Goal: Task Accomplishment & Management: Complete application form

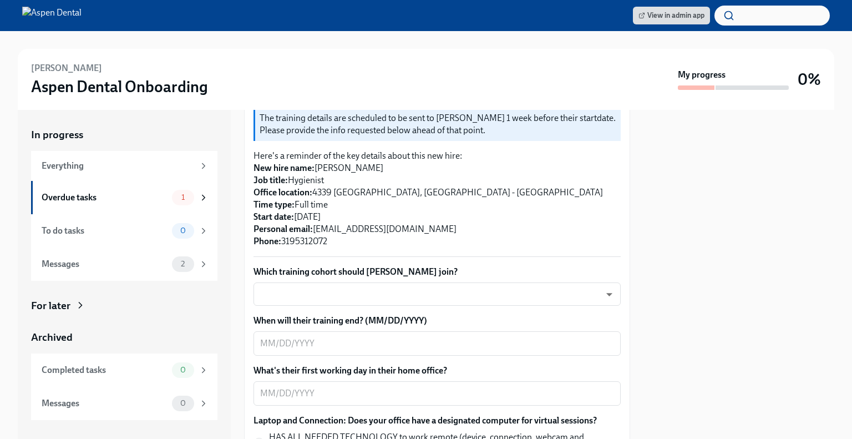
scroll to position [245, 0]
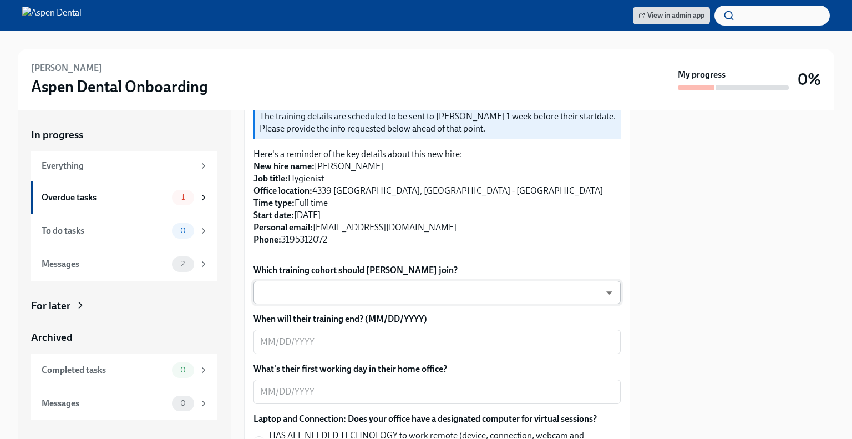
click at [517, 298] on body "View in admin app [PERSON_NAME] Aspen Dental Onboarding My progress 0% In progr…" at bounding box center [426, 219] width 852 height 439
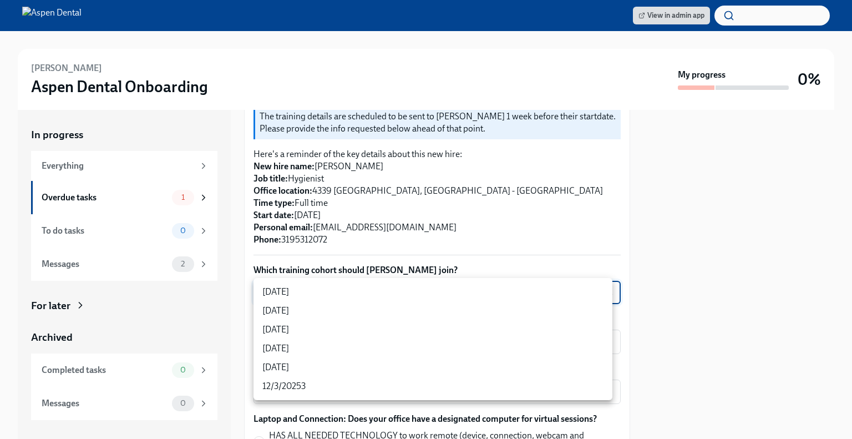
click at [384, 357] on li "[DATE]" at bounding box center [432, 348] width 359 height 19
type input "jeD9UGOIS"
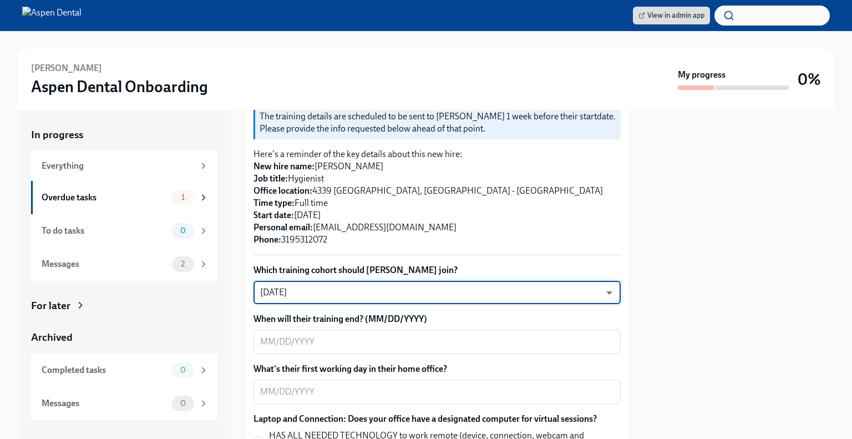
click at [410, 291] on body "View in admin app [PERSON_NAME] Aspen Dental Onboarding My progress 0% In progr…" at bounding box center [426, 219] width 852 height 439
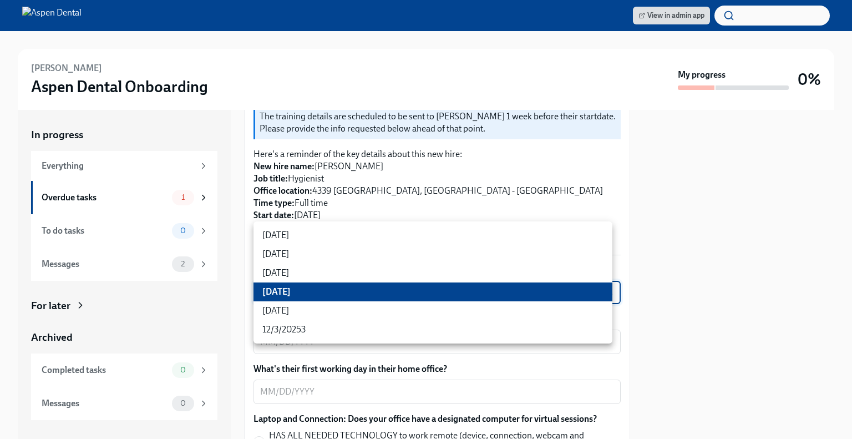
click at [391, 292] on li "[DATE]" at bounding box center [432, 291] width 359 height 19
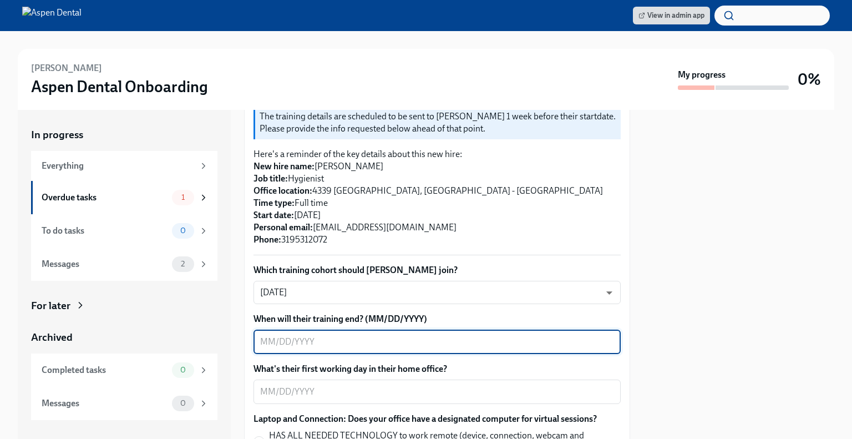
click at [402, 338] on textarea "When will their training end? (MM/DD/YYYY)" at bounding box center [437, 341] width 354 height 13
click at [328, 340] on textarea "When will their training end? (MM/DD/YYYY)" at bounding box center [437, 341] width 354 height 13
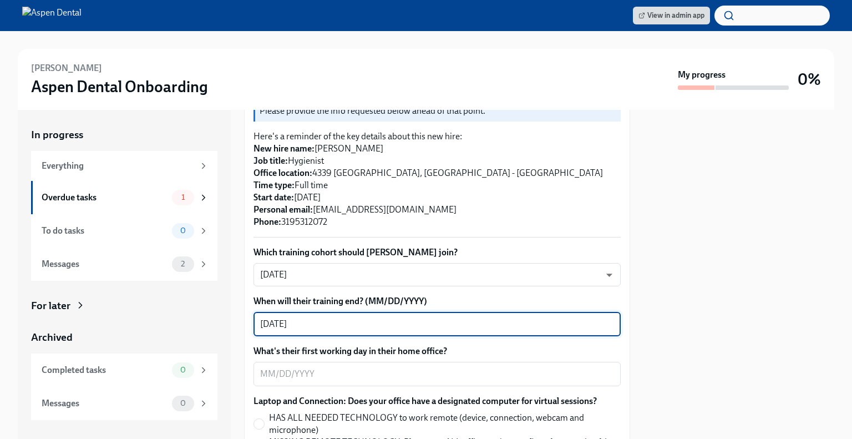
scroll to position [267, 0]
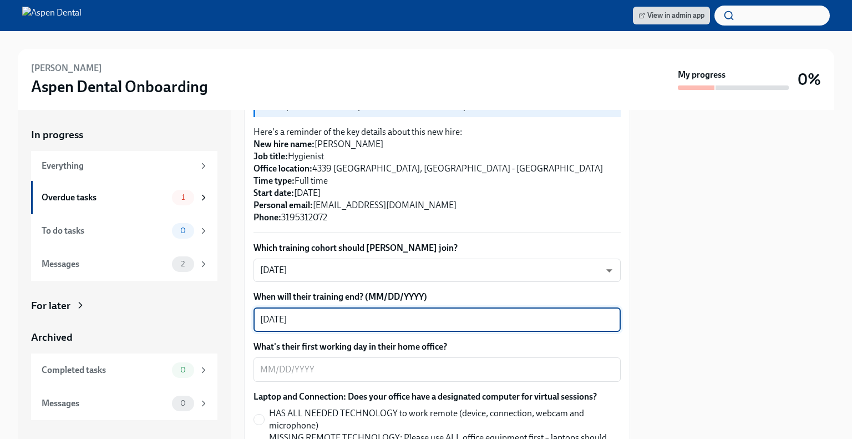
type textarea "[DATE]"
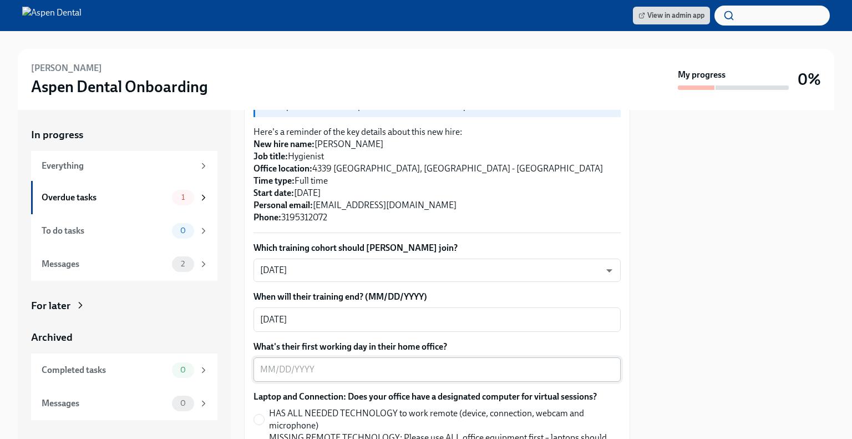
click at [373, 372] on textarea "What's their first working day in their home office?" at bounding box center [437, 369] width 354 height 13
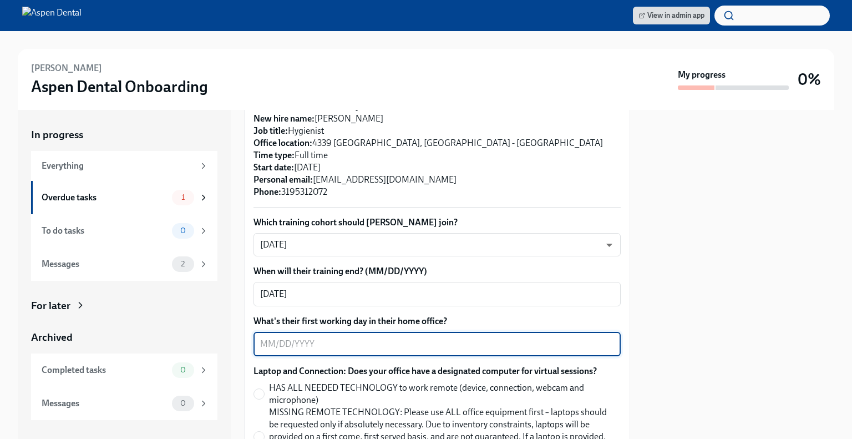
scroll to position [297, 0]
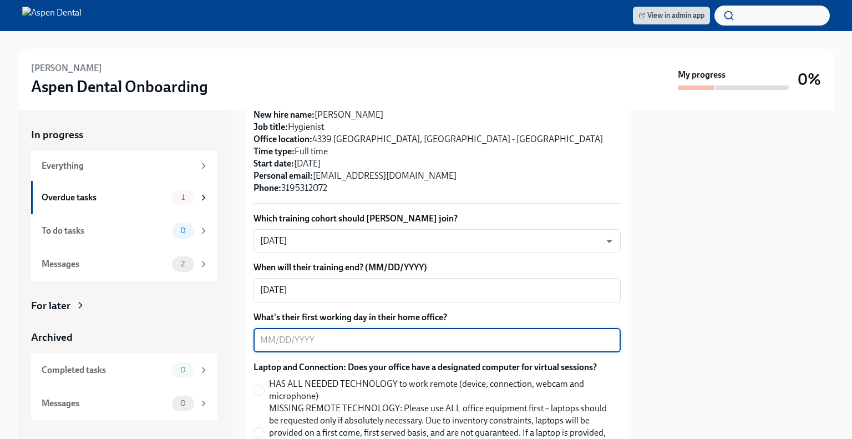
click at [361, 341] on textarea "What's their first working day in their home office?" at bounding box center [437, 339] width 354 height 13
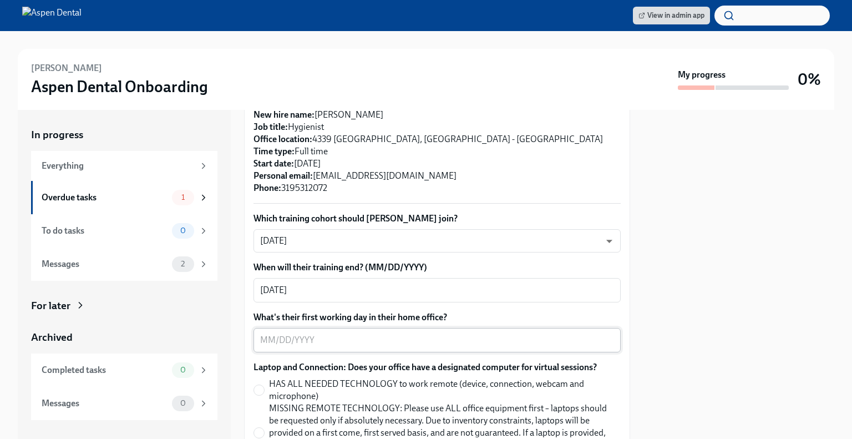
click at [330, 343] on textarea "What's their first working day in their home office?" at bounding box center [437, 339] width 354 height 13
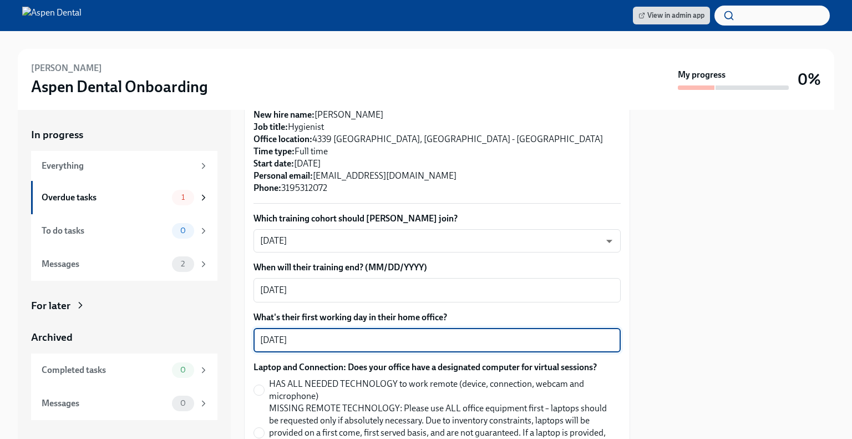
type textarea "[DATE]"
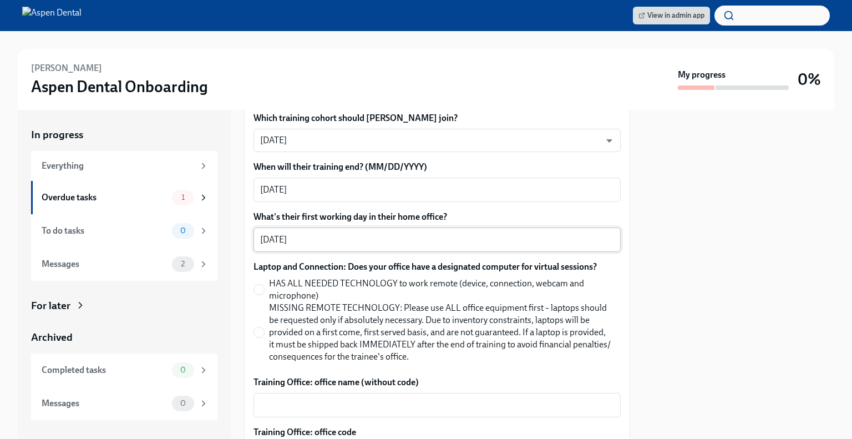
scroll to position [399, 0]
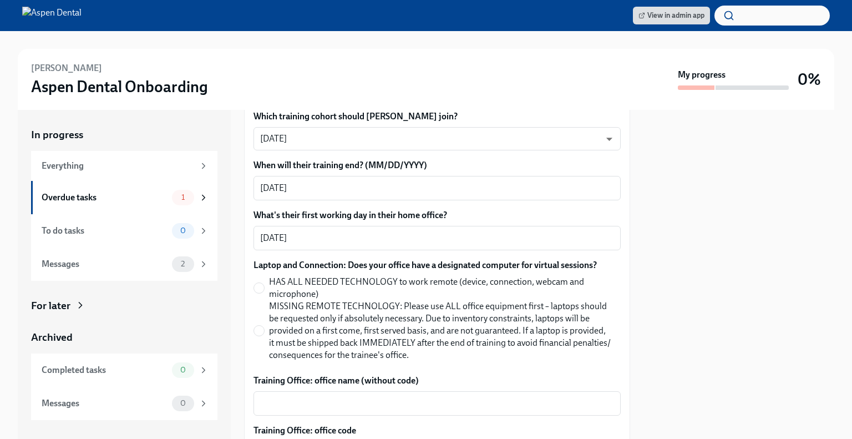
click at [267, 283] on label "HAS ALL NEEDED TECHNOLOGY to work remote (device, connection, webcam and microp…" at bounding box center [432, 288] width 358 height 24
click at [264, 283] on input "HAS ALL NEEDED TECHNOLOGY to work remote (device, connection, webcam and microp…" at bounding box center [259, 288] width 10 height 10
radio input "true"
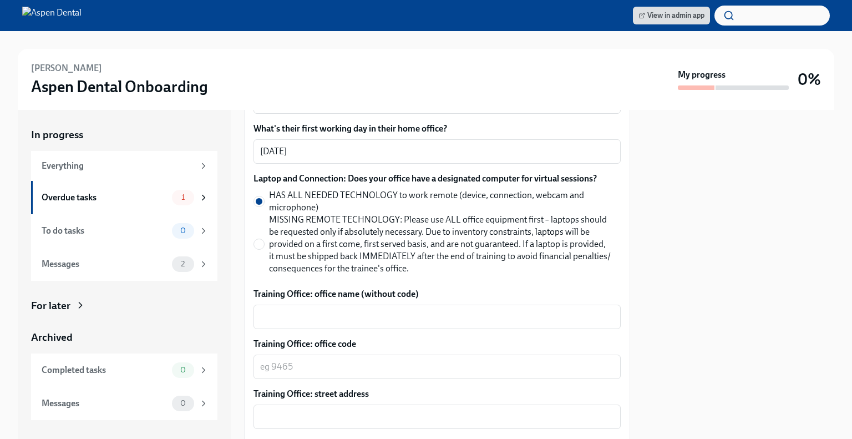
scroll to position [518, 0]
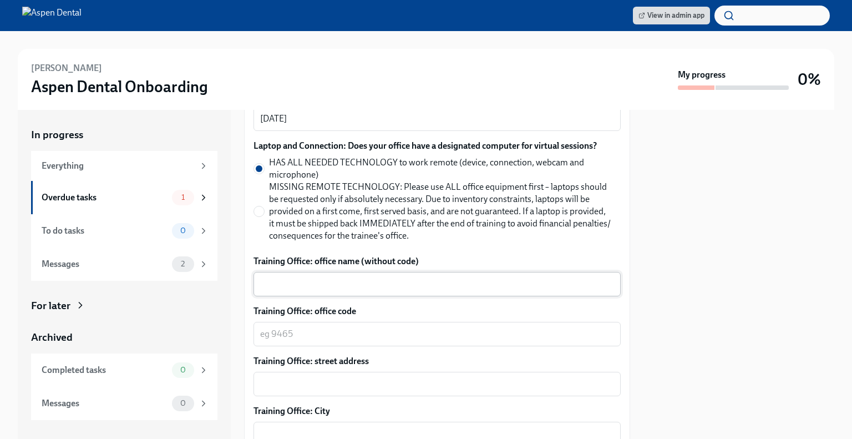
click at [359, 282] on textarea "Training Office: office name (without code)" at bounding box center [437, 283] width 354 height 13
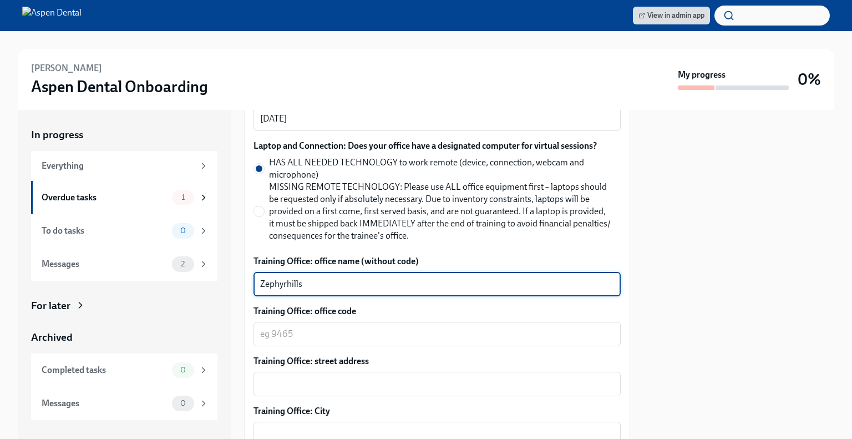
click at [370, 290] on textarea "Zephyrhills" at bounding box center [437, 283] width 354 height 13
click at [364, 327] on textarea "Training Office: office code" at bounding box center [437, 333] width 354 height 13
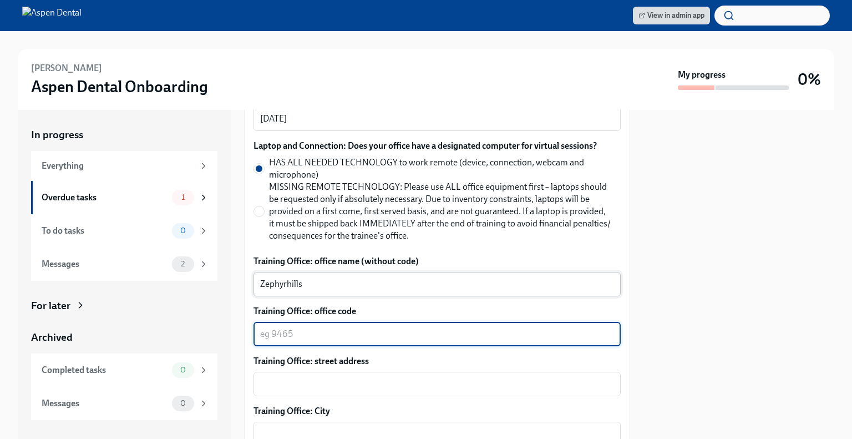
click at [341, 286] on textarea "Zephyrhills" at bounding box center [437, 283] width 354 height 13
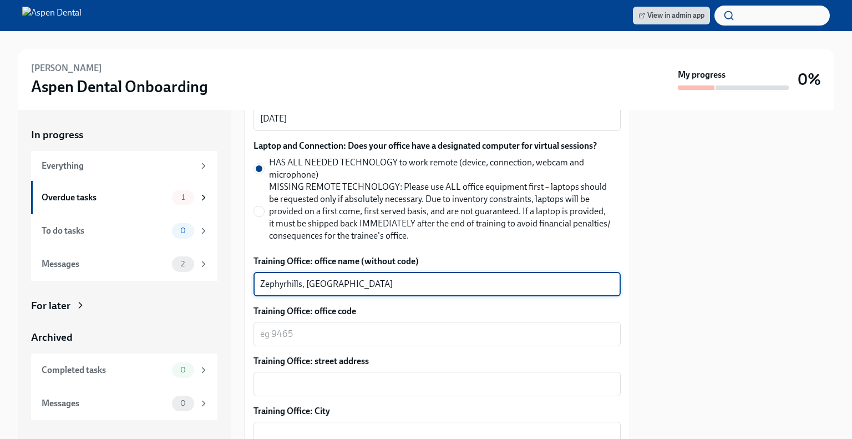
type textarea "Zephyrhills, [GEOGRAPHIC_DATA]"
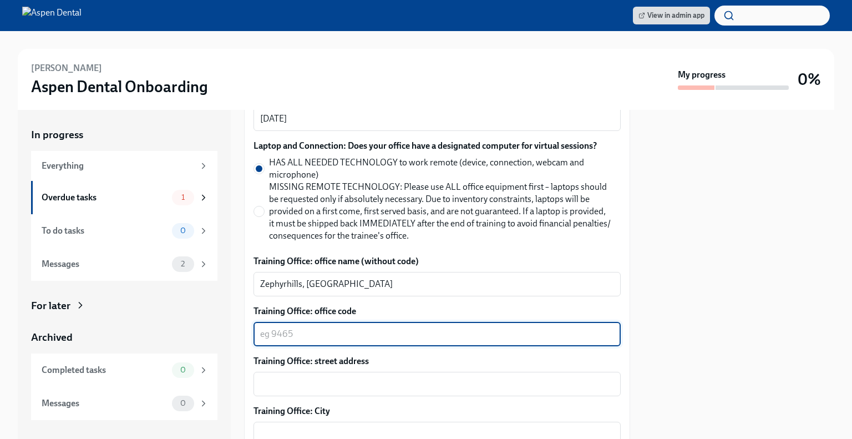
click at [292, 339] on textarea "Training Office: office code" at bounding box center [437, 333] width 354 height 13
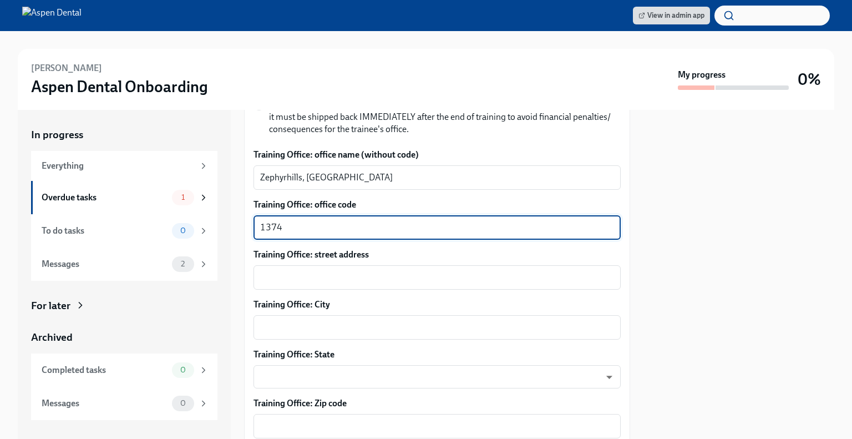
type textarea "1374"
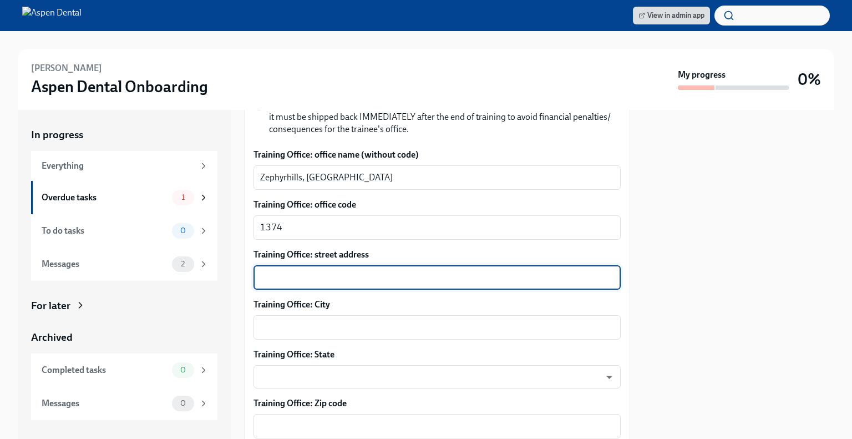
click at [321, 280] on textarea "Training Office: street address" at bounding box center [437, 277] width 354 height 13
paste textarea "[STREET_ADDRESS]"
type textarea "[STREET_ADDRESS]"
click at [322, 333] on textarea "Training Office: City" at bounding box center [437, 327] width 354 height 13
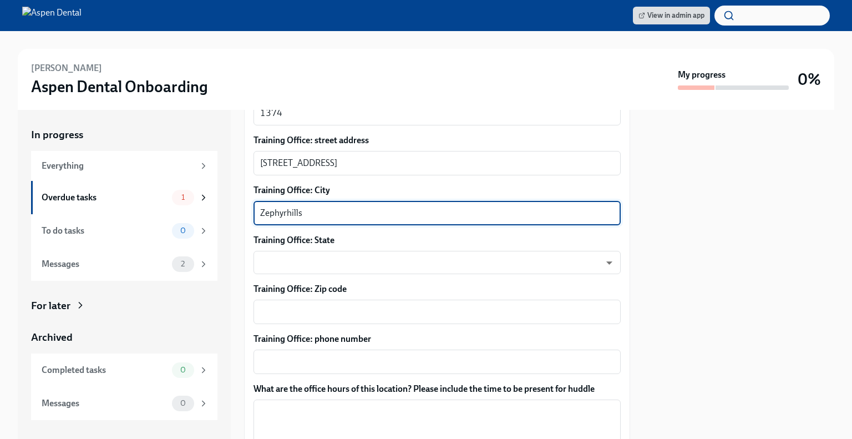
scroll to position [739, 0]
type textarea "Zephyrhills"
click at [325, 264] on body "View in admin app [PERSON_NAME] Aspen Dental Onboarding My progress 0% In progr…" at bounding box center [426, 219] width 852 height 439
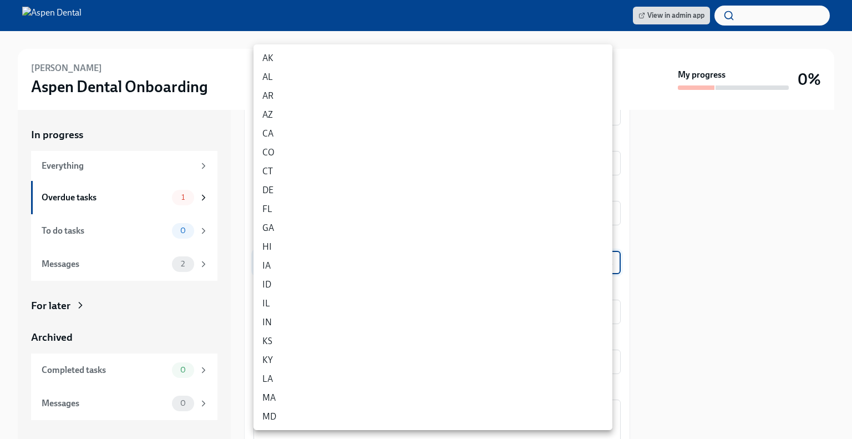
click at [290, 211] on li "FL" at bounding box center [432, 209] width 359 height 19
type input "p9EpWNeCF"
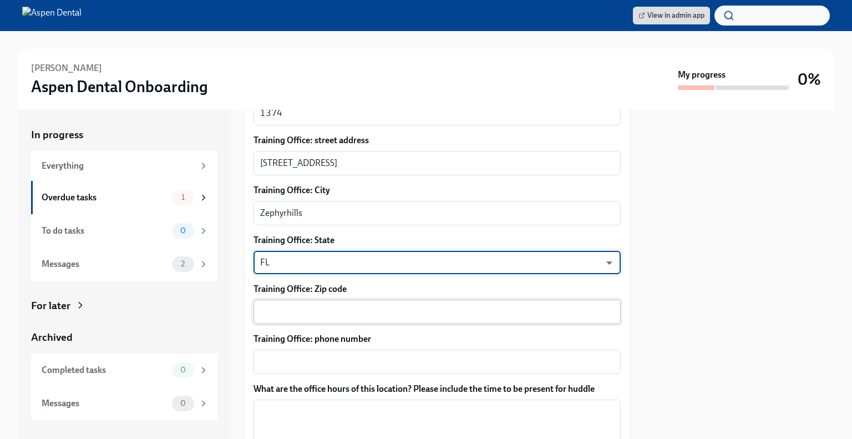
click at [294, 312] on textarea "Training Office: Zip code" at bounding box center [437, 311] width 354 height 13
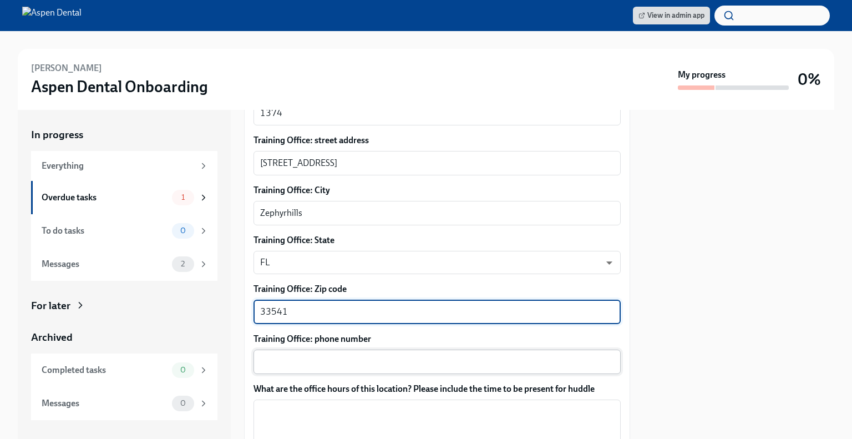
type textarea "33541"
click at [319, 359] on textarea "Training Office: phone number" at bounding box center [437, 361] width 354 height 13
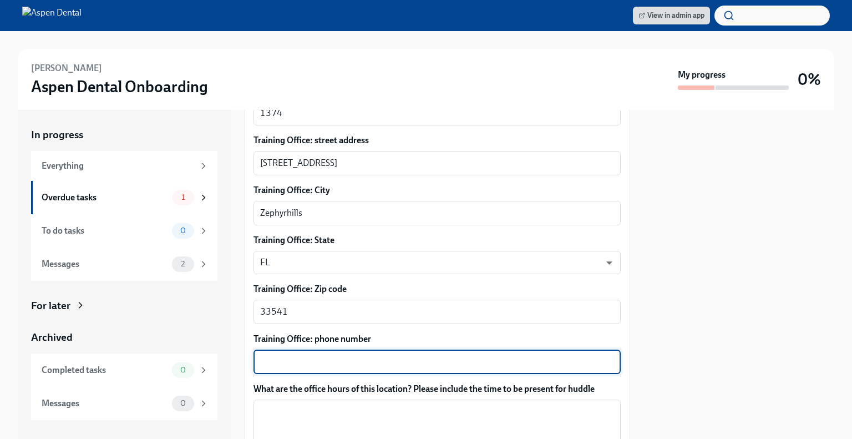
click at [291, 355] on textarea "Training Office: phone number" at bounding box center [437, 361] width 354 height 13
paste textarea "[PHONE_NUMBER]"
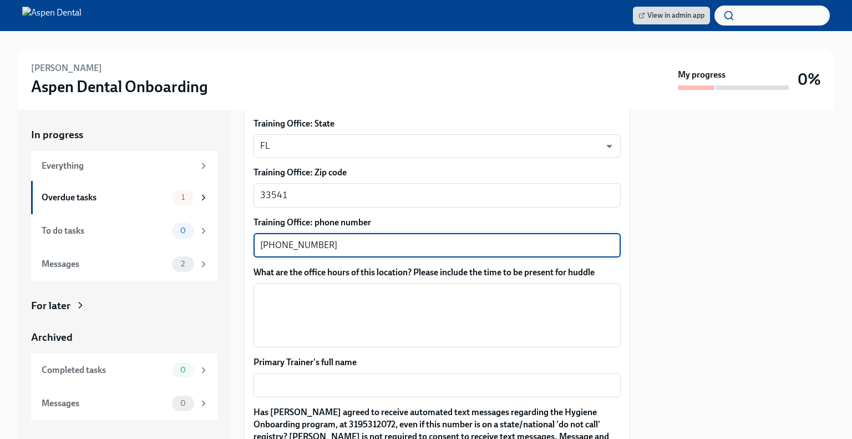
scroll to position [859, 0]
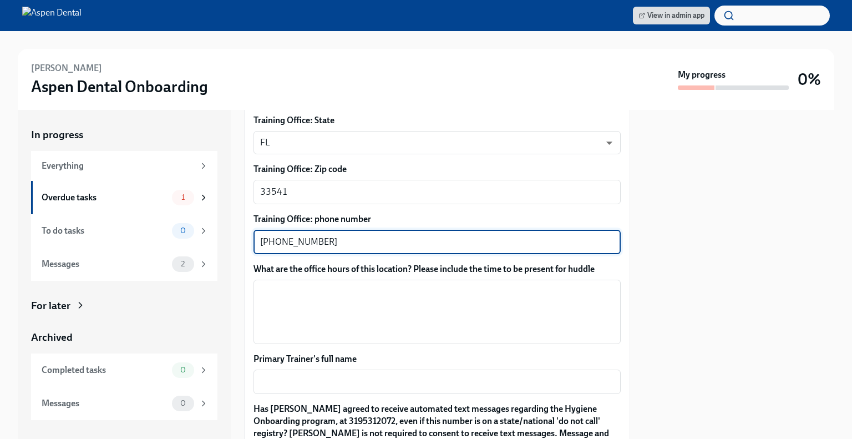
type textarea "[PHONE_NUMBER]"
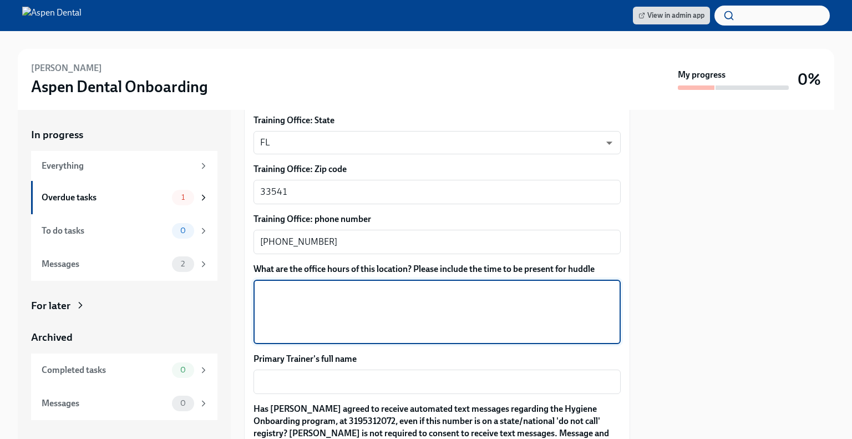
click at [271, 298] on textarea "What are the office hours of this location? Please include the time to be prese…" at bounding box center [437, 311] width 354 height 53
click at [435, 287] on textarea "[DATE] - [DATE] 7:45 AM to 6:00 PM" at bounding box center [437, 311] width 354 height 53
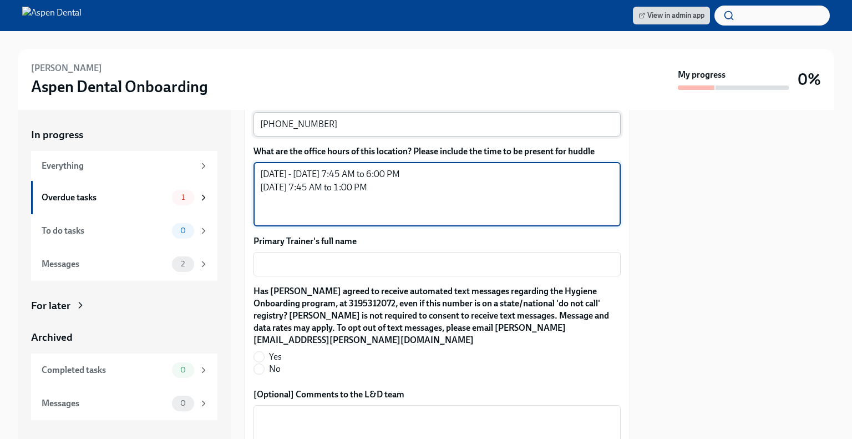
scroll to position [978, 0]
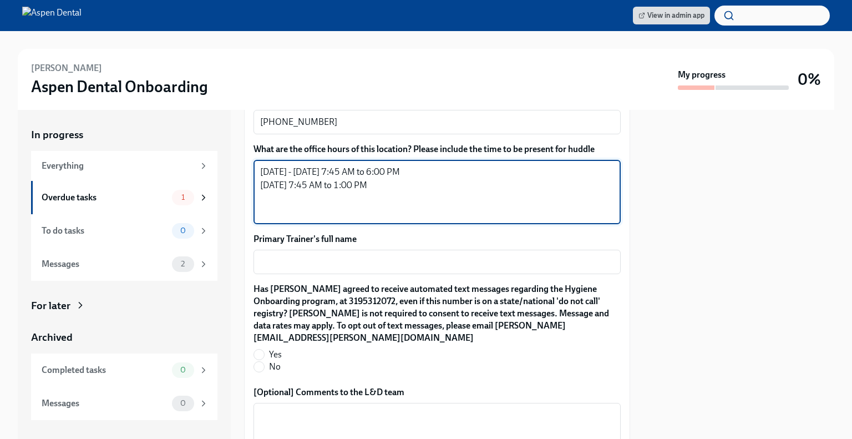
type textarea "[DATE] - [DATE] 7:45 AM to 6:00 PM [DATE] 7:45 AM to 1:00 PM"
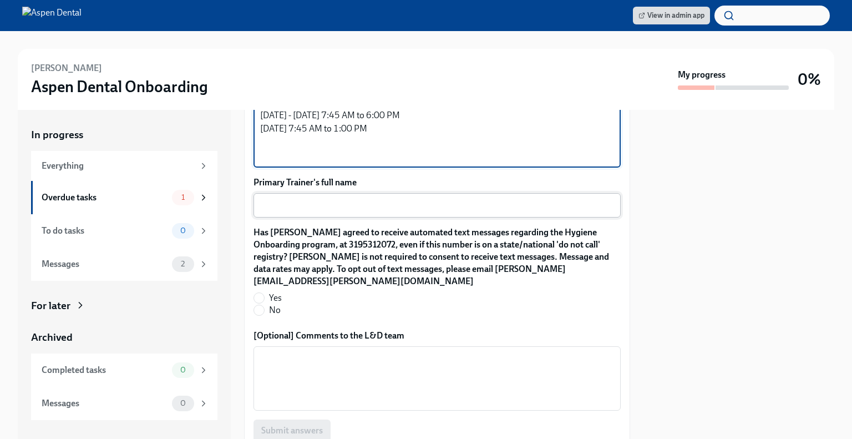
scroll to position [1036, 0]
click at [352, 205] on textarea "Primary Trainer's full name" at bounding box center [437, 203] width 354 height 13
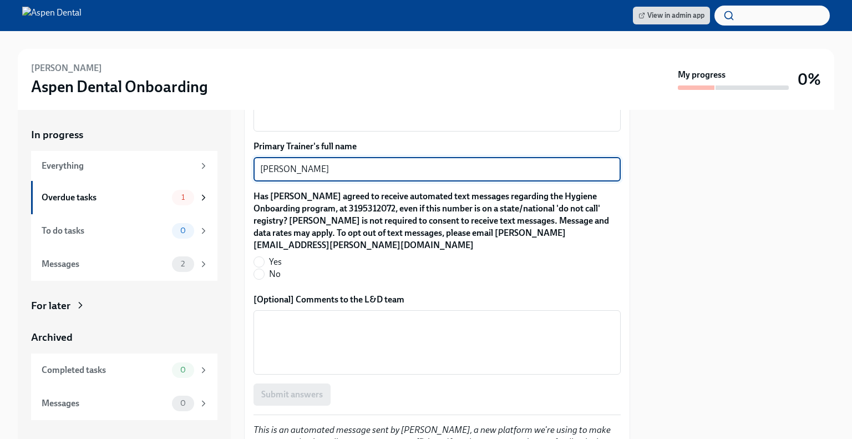
scroll to position [1072, 0]
type textarea "[PERSON_NAME]"
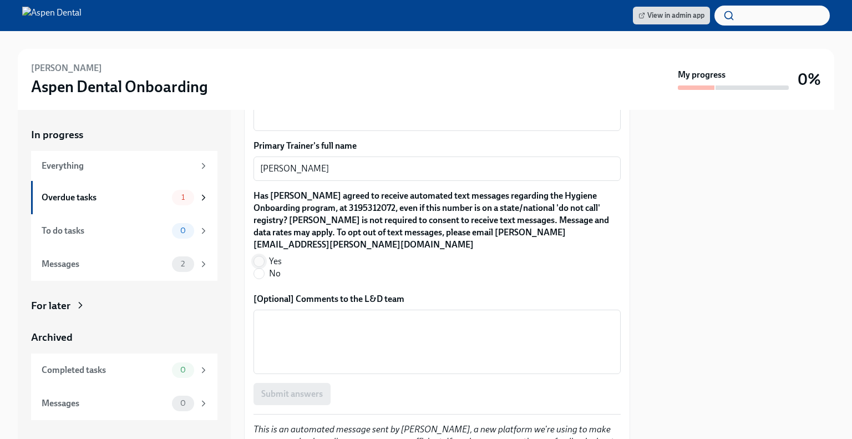
click at [257, 256] on input "Yes" at bounding box center [259, 261] width 10 height 10
radio input "true"
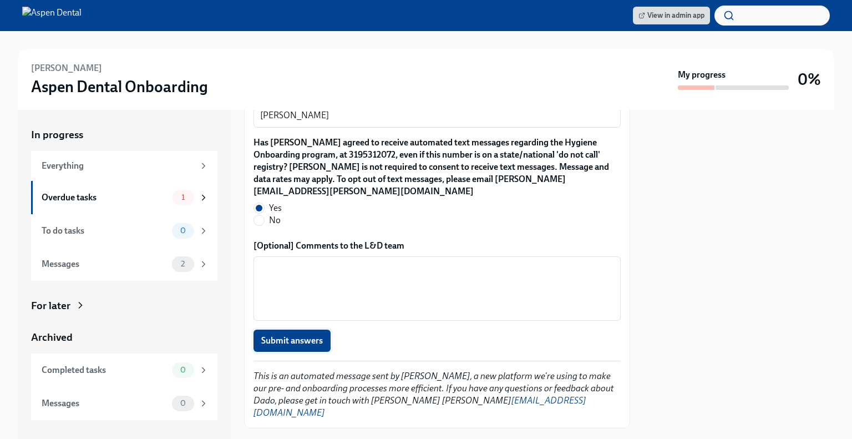
click at [306, 335] on span "Submit answers" at bounding box center [292, 340] width 62 height 11
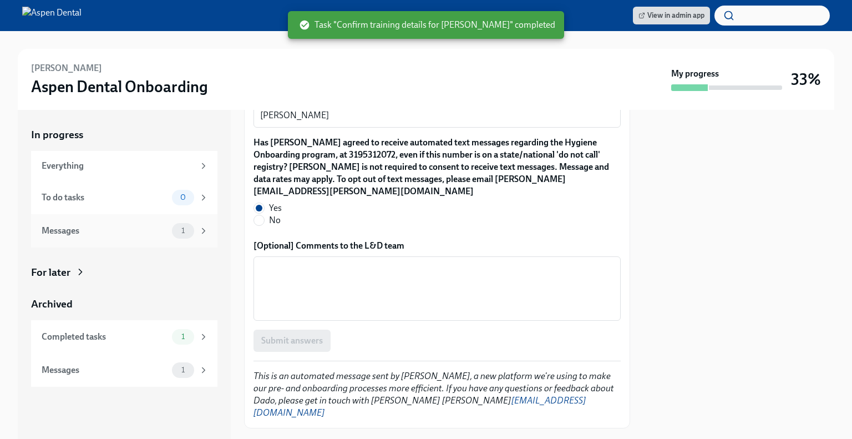
click at [175, 227] on span "1" at bounding box center [183, 230] width 17 height 8
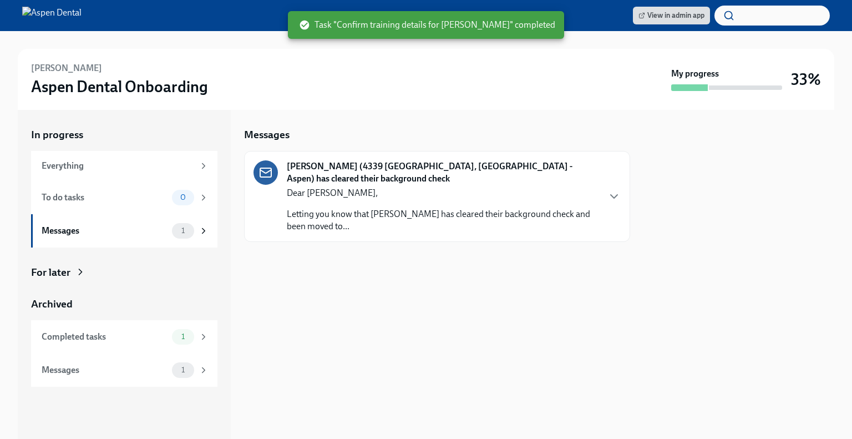
click at [405, 226] on p "Letting you know that [PERSON_NAME] has cleared their background check and been…" at bounding box center [443, 220] width 312 height 24
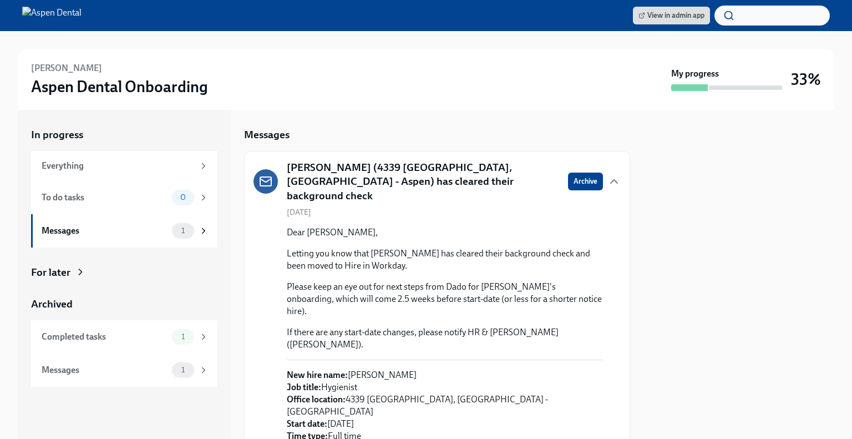
scroll to position [22, 0]
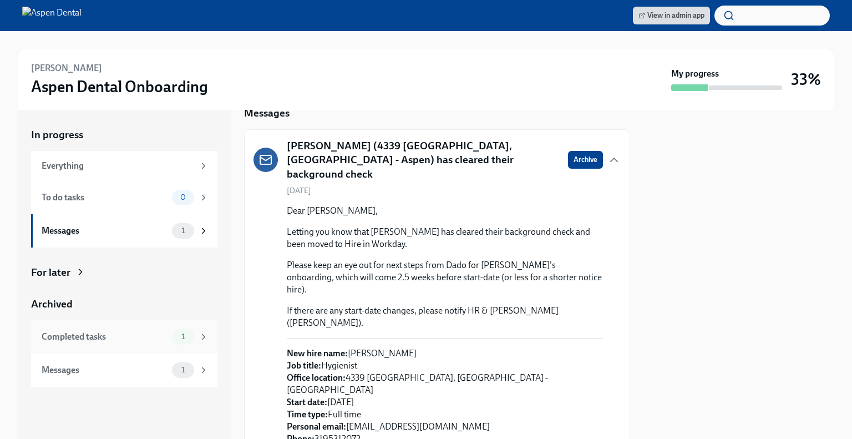
click at [149, 337] on div "Completed tasks" at bounding box center [105, 337] width 126 height 12
